Goal: Entertainment & Leisure: Consume media (video, audio)

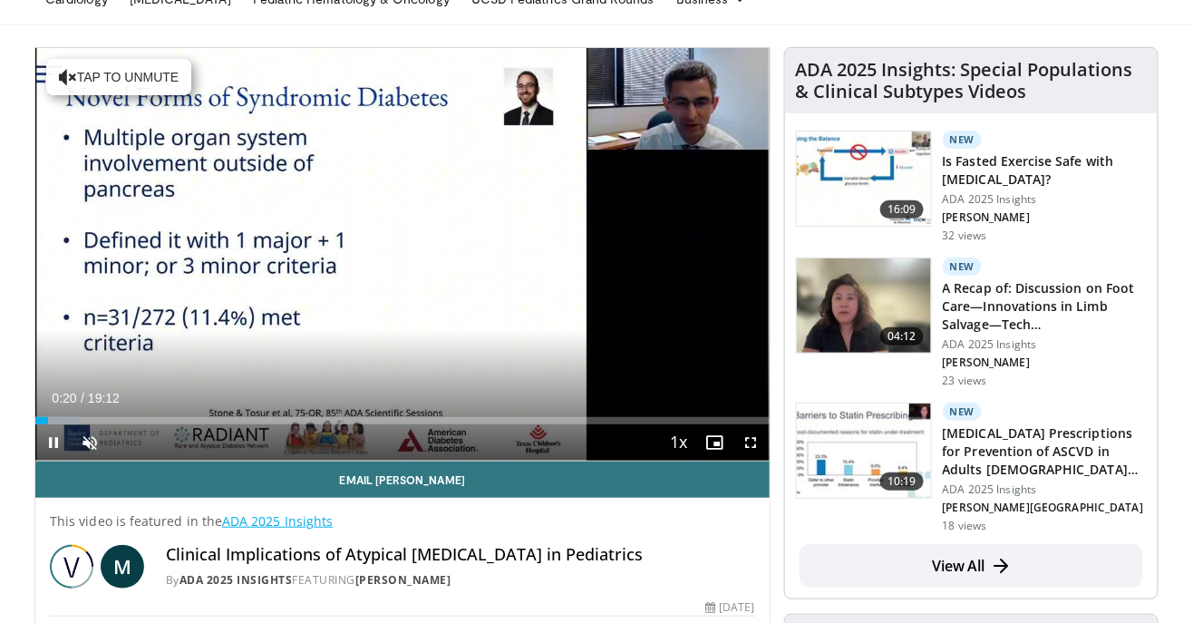
scroll to position [80, 0]
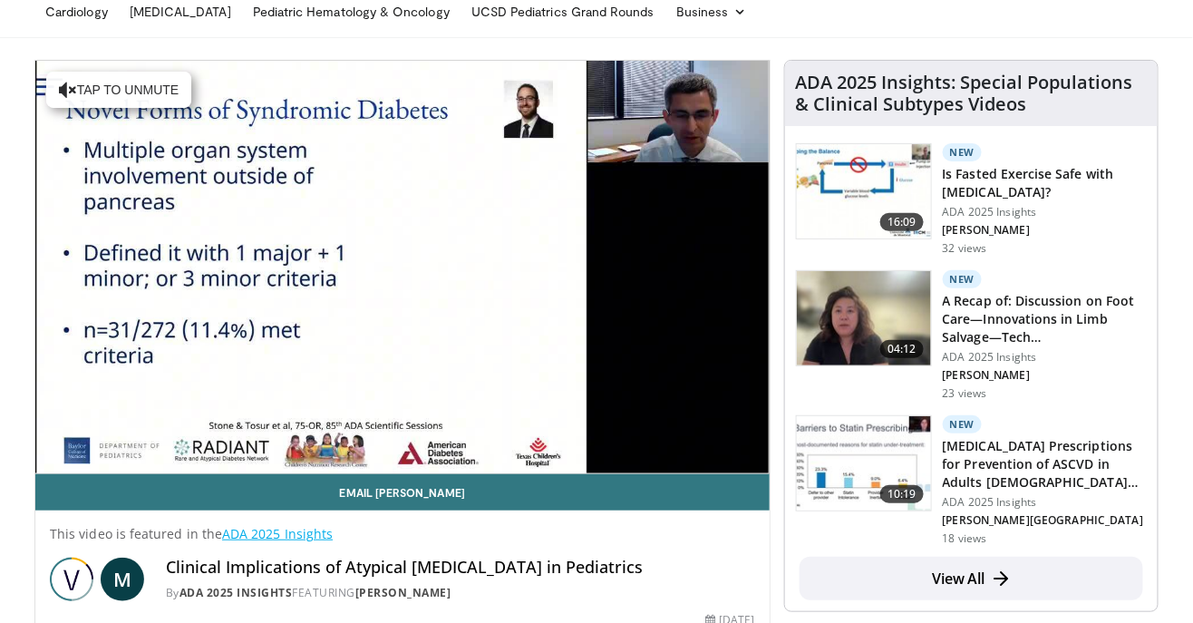
click at [145, 79] on div "10 seconds Tap to unmute" at bounding box center [402, 267] width 734 height 412
